Goal: Find contact information: Find contact information

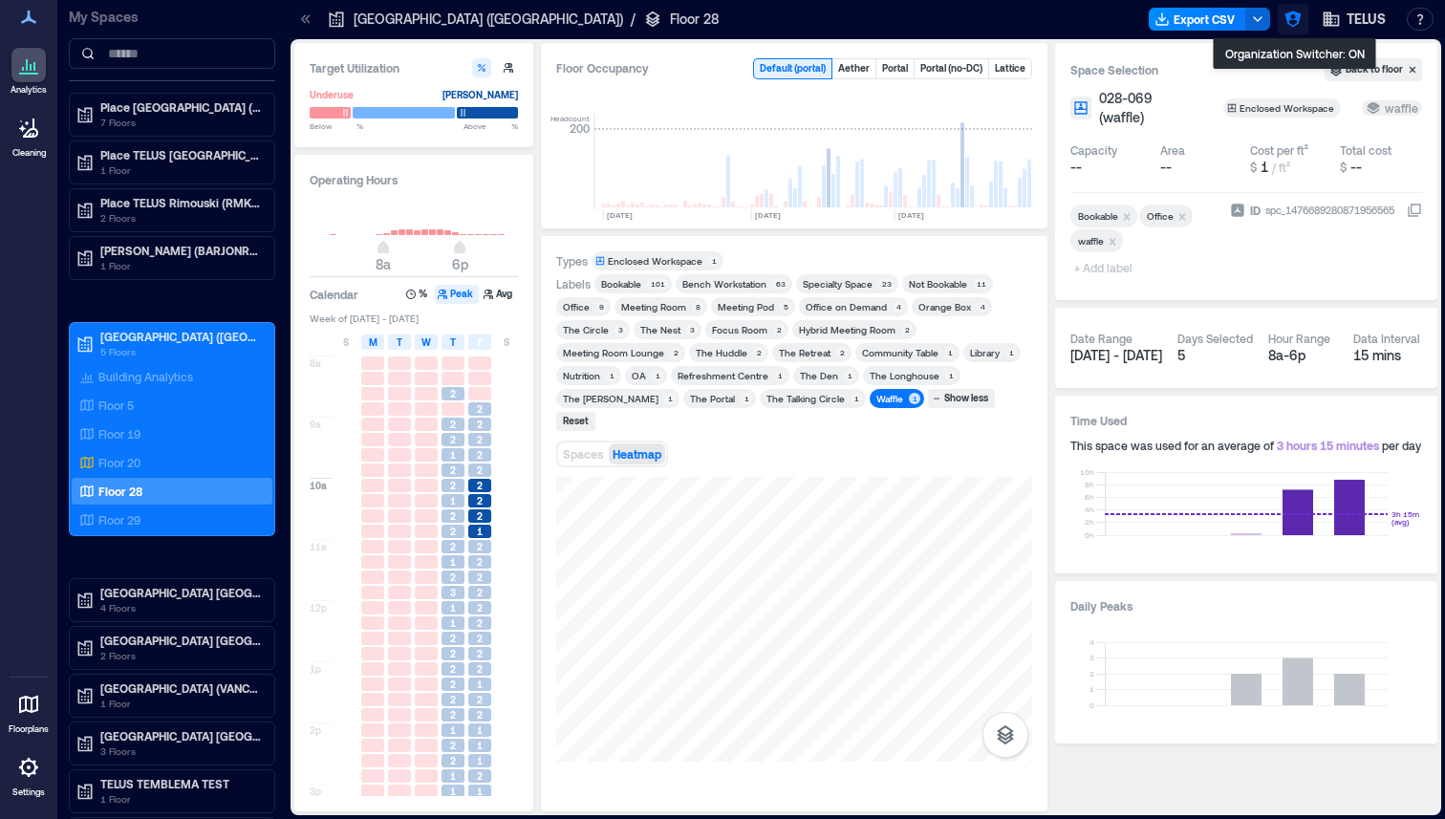
scroll to position [0, 2119]
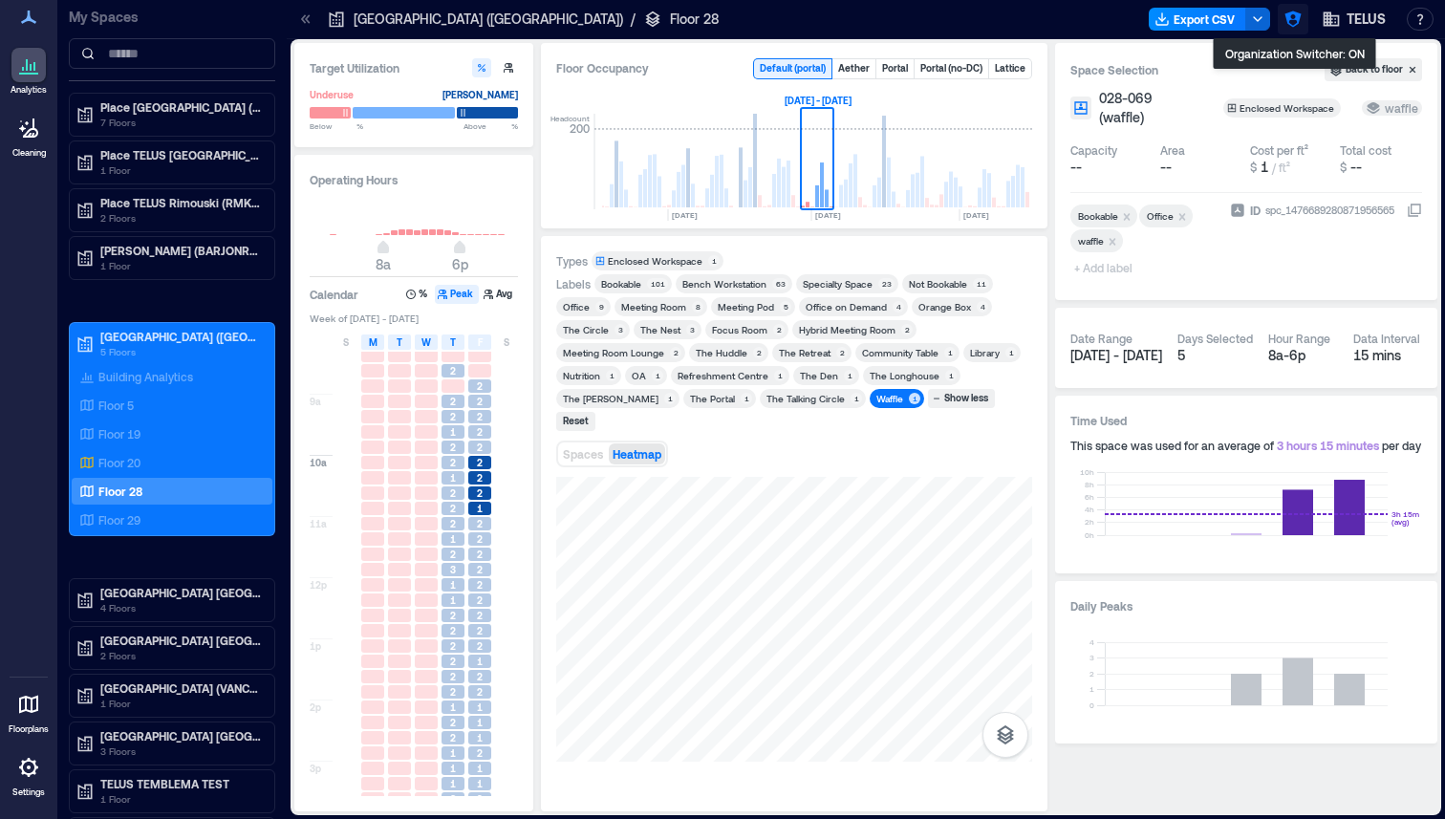
click at [1280, 7] on button "button" at bounding box center [1293, 19] width 31 height 31
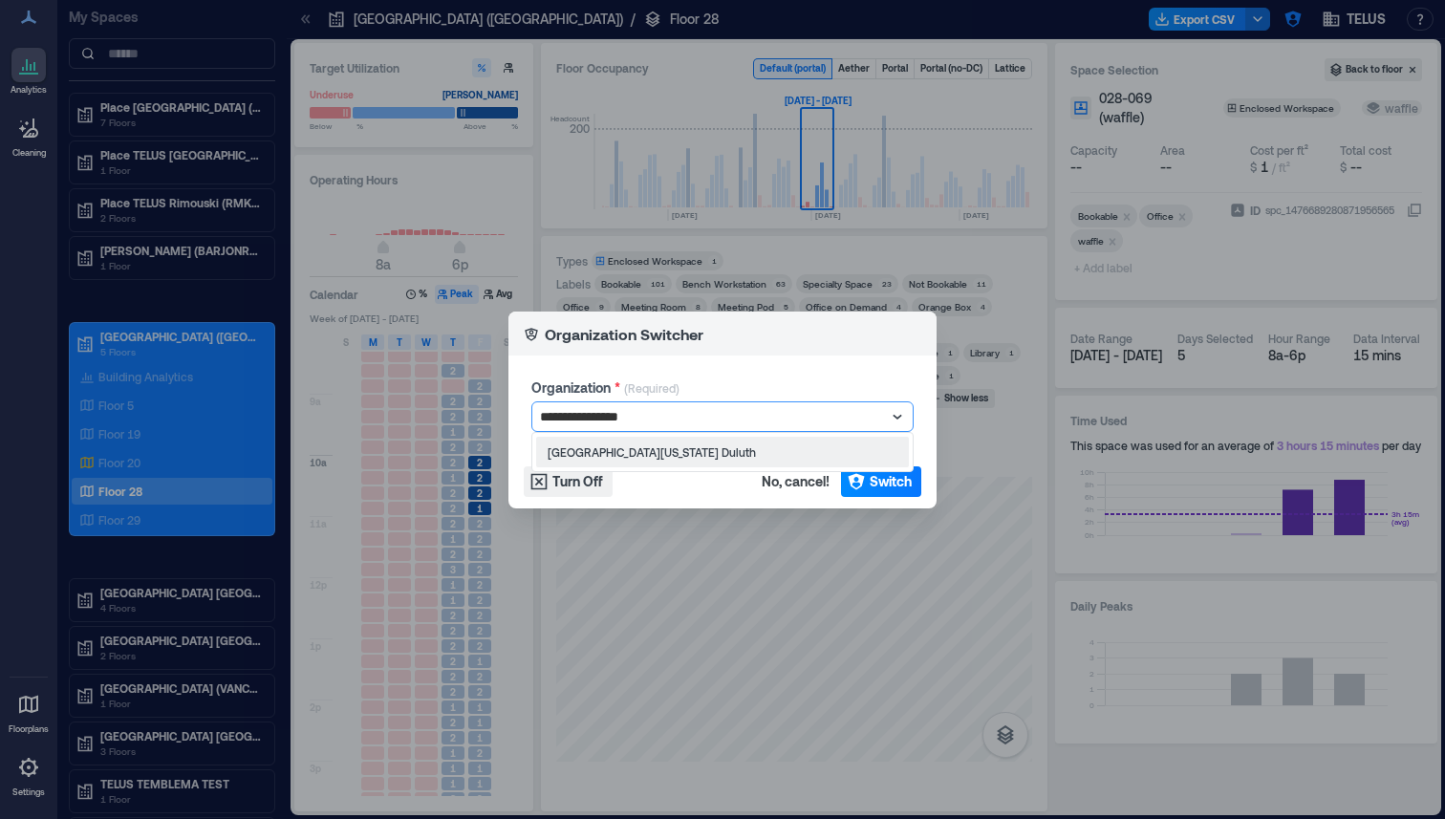
type input "**********"
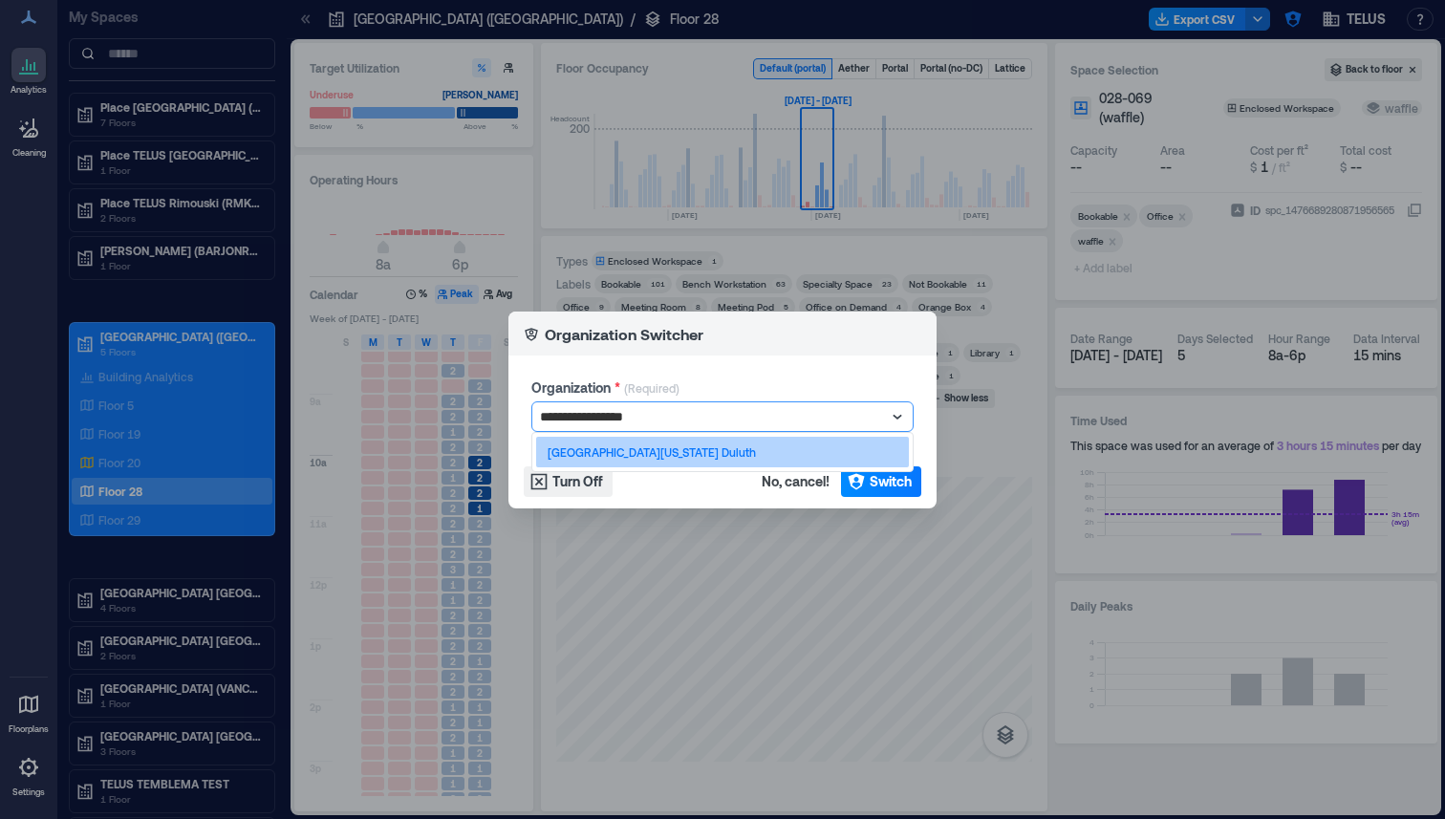
click at [676, 464] on div "[GEOGRAPHIC_DATA][US_STATE] Duluth" at bounding box center [722, 452] width 373 height 31
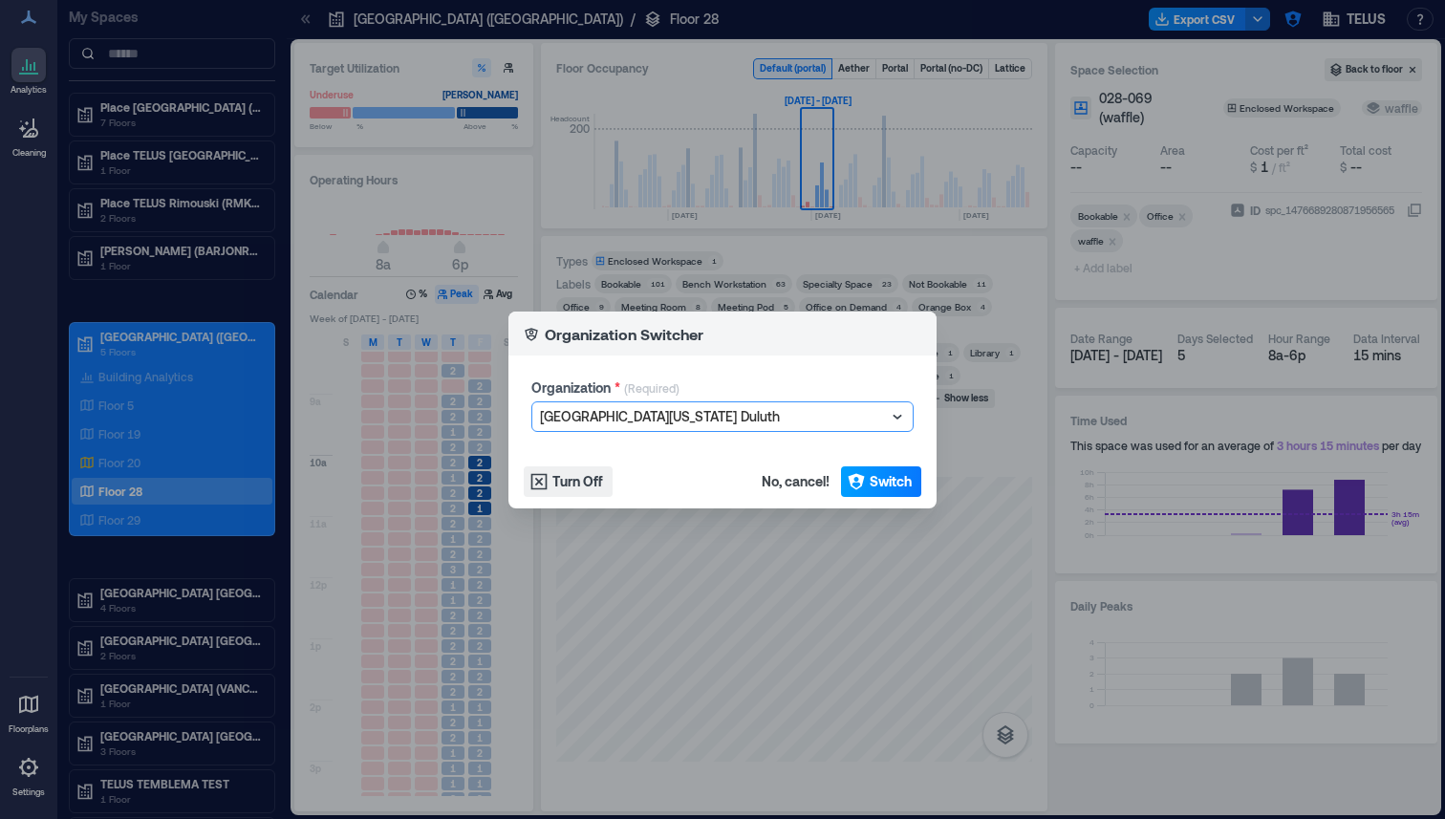
click at [856, 474] on icon "button" at bounding box center [856, 481] width 16 height 16
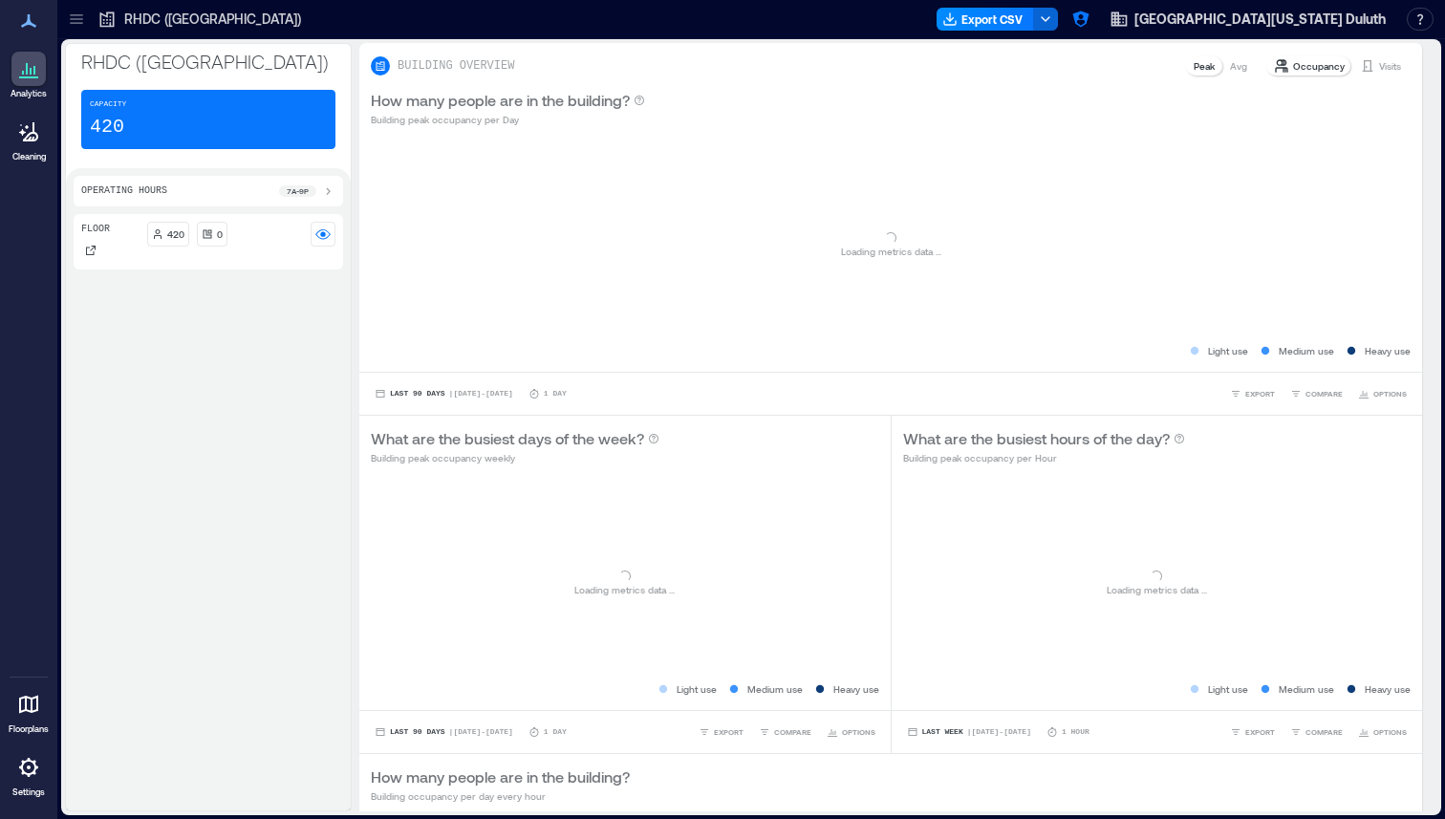
click at [20, 775] on icon at bounding box center [28, 767] width 23 height 23
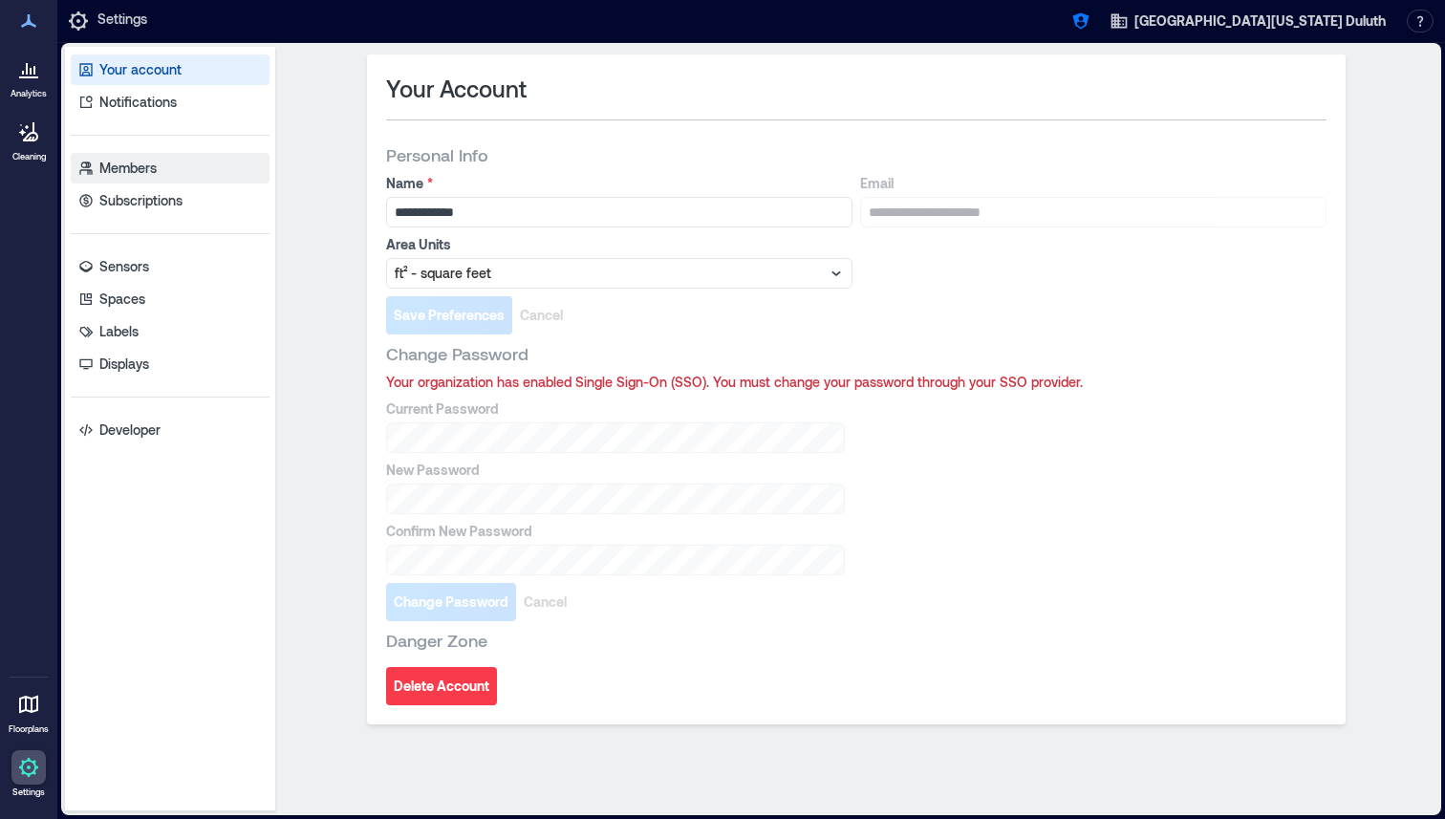
click at [156, 177] on p "Members" at bounding box center [127, 168] width 57 height 19
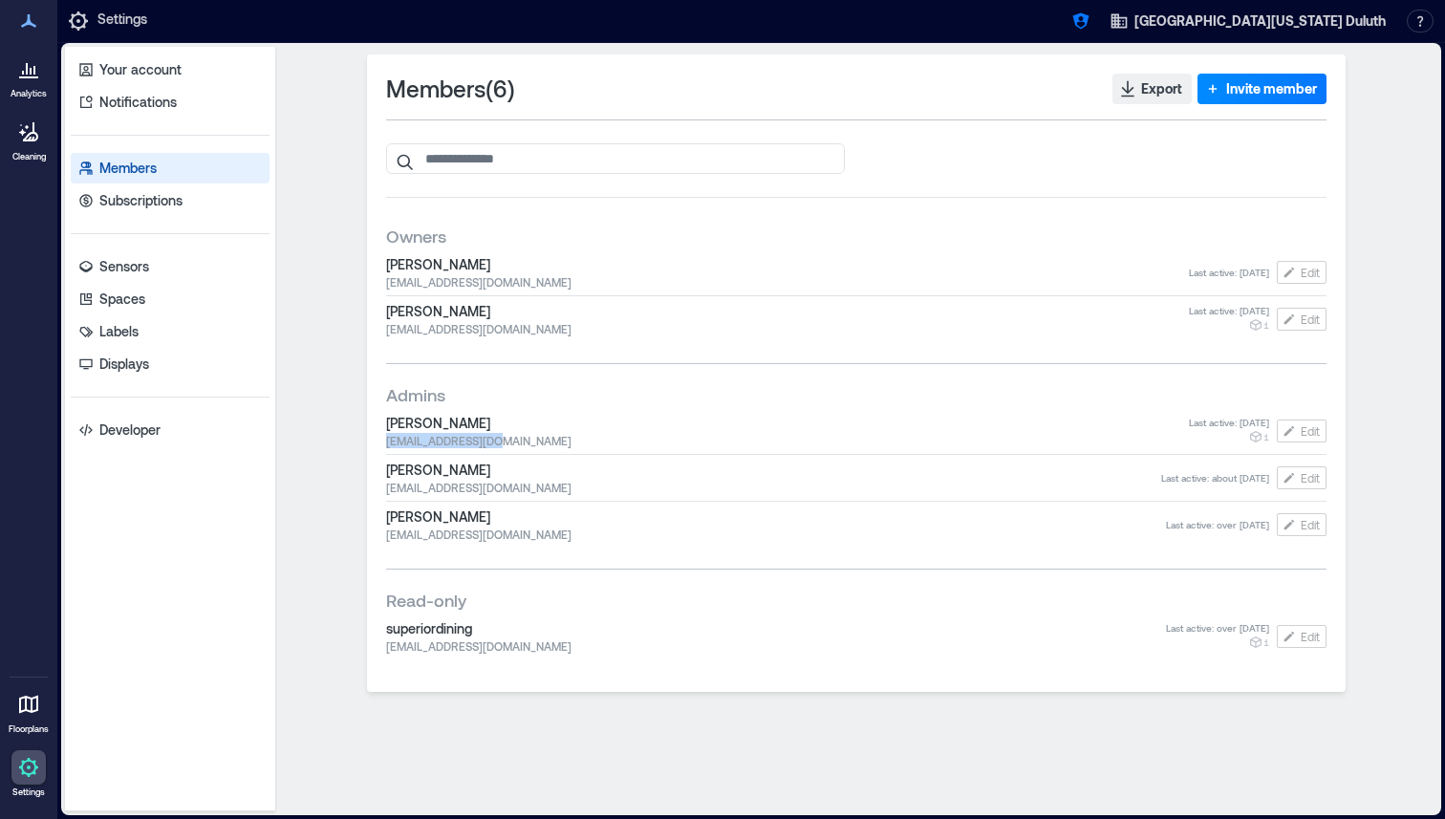
drag, startPoint x: 510, startPoint y: 439, endPoint x: 374, endPoint y: 436, distance: 136.7
click at [374, 436] on div "Members ( 6 ) Export Invite member Owners [PERSON_NAME] [EMAIL_ADDRESS][DOMAIN_…" at bounding box center [856, 373] width 979 height 638
copy span "[EMAIL_ADDRESS][DOMAIN_NAME]"
drag, startPoint x: 517, startPoint y: 284, endPoint x: 384, endPoint y: 283, distance: 132.9
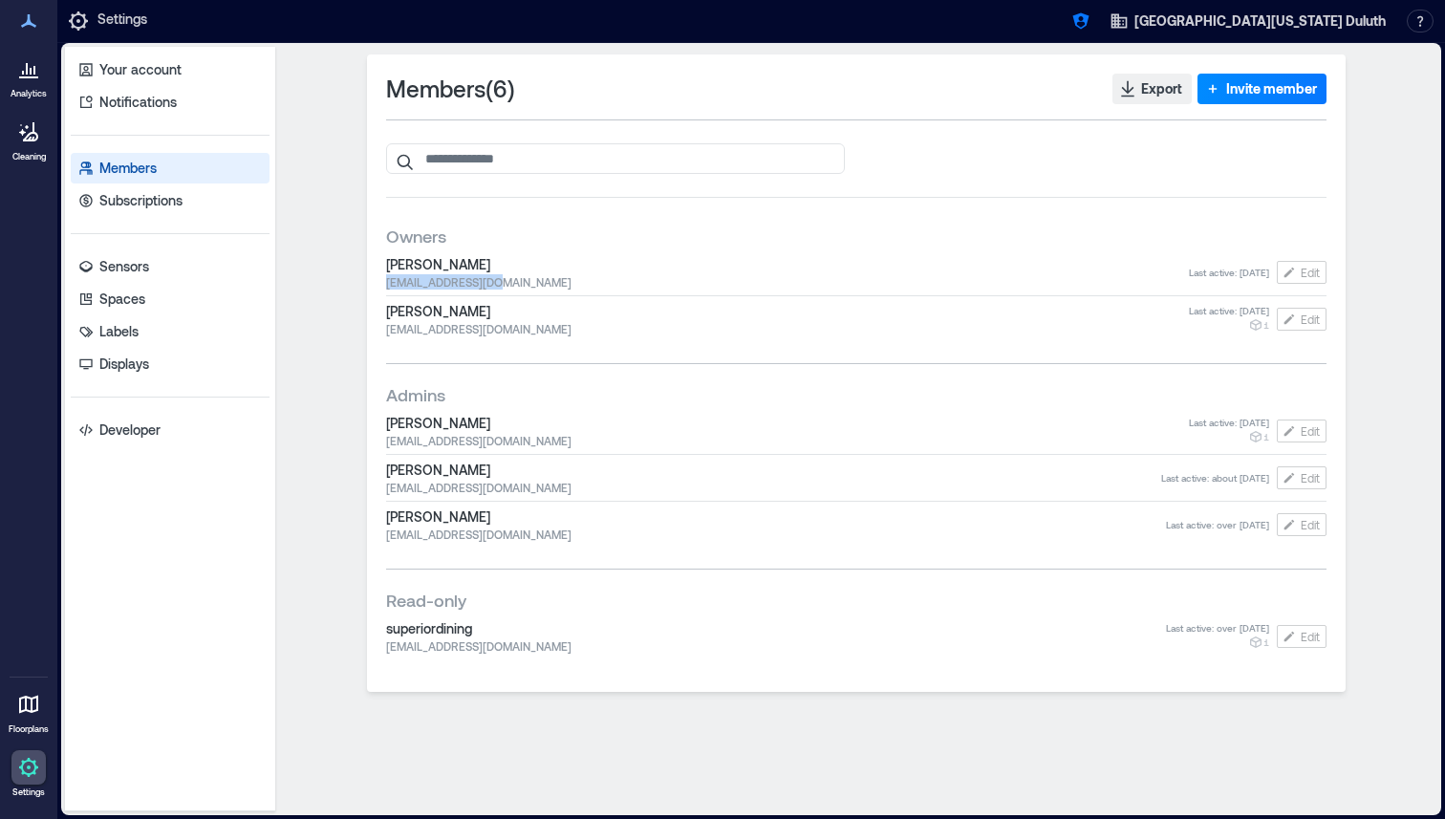
click at [384, 283] on div "Members ( 6 ) Export Invite member Owners [PERSON_NAME] [EMAIL_ADDRESS][DOMAIN_…" at bounding box center [856, 373] width 979 height 638
copy span "[EMAIL_ADDRESS][DOMAIN_NAME]"
drag, startPoint x: 507, startPoint y: 323, endPoint x: 351, endPoint y: 334, distance: 156.2
click at [351, 334] on div "Members ( 6 ) Export Invite member Owners [PERSON_NAME] [EMAIL_ADDRESS][DOMAIN_…" at bounding box center [856, 428] width 1147 height 749
copy span "[EMAIL_ADDRESS][DOMAIN_NAME]"
